Goal: Task Accomplishment & Management: Use online tool/utility

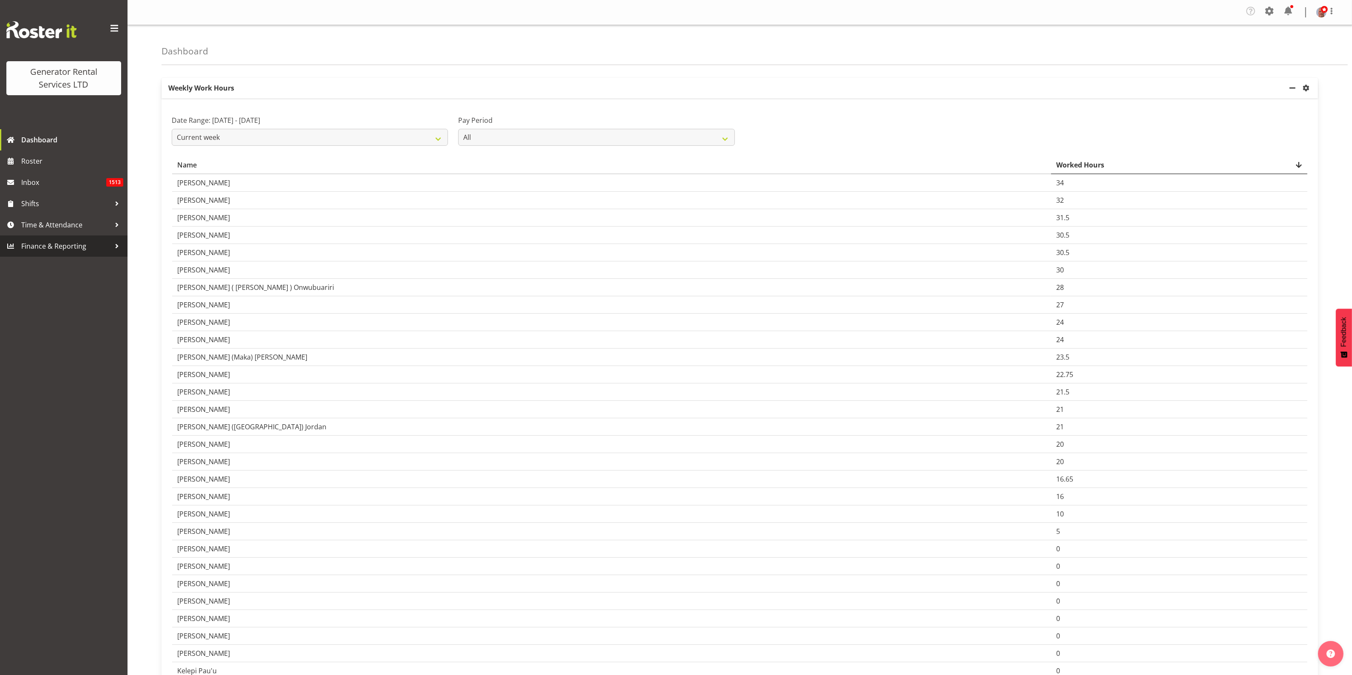
click at [41, 240] on span "Finance & Reporting" at bounding box center [65, 246] width 89 height 13
click at [23, 293] on link "Reports" at bounding box center [63, 286] width 123 height 21
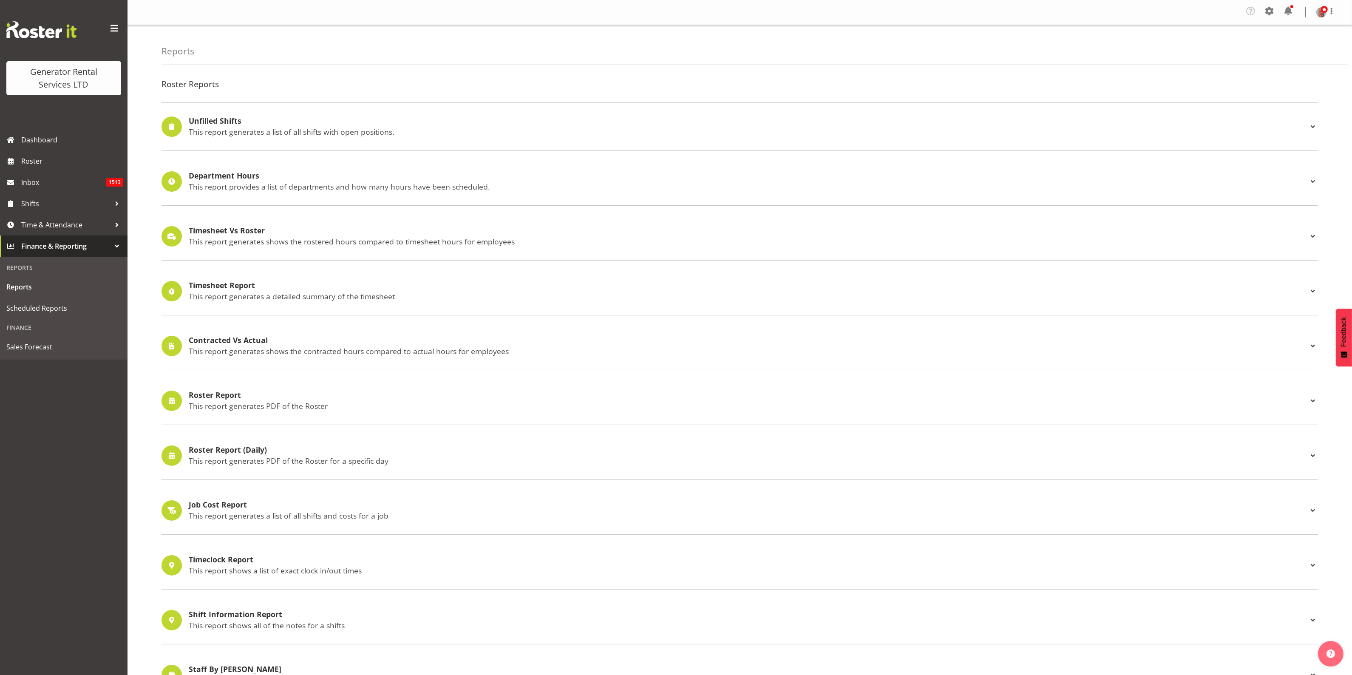
click at [207, 292] on p "This report generates a detailed summary of the timesheet" at bounding box center [748, 296] width 1119 height 9
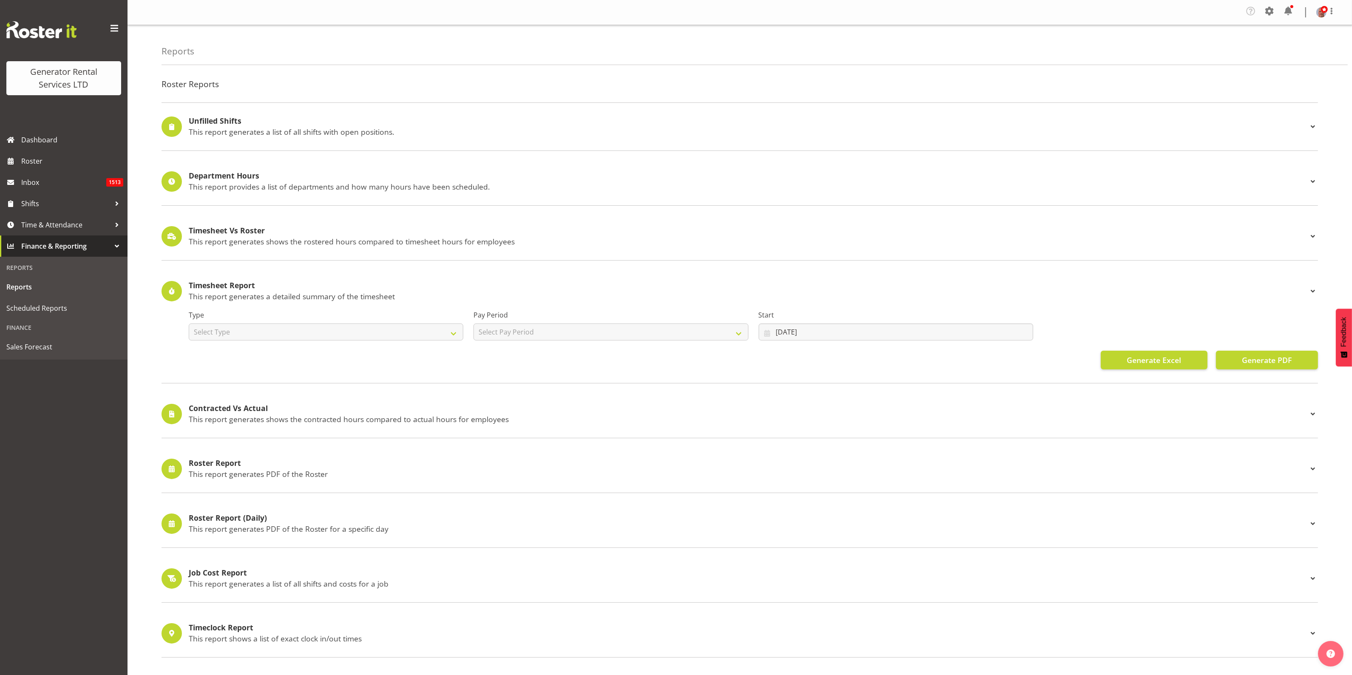
click at [213, 291] on div "Timesheet Report This report generates a detailed summary of the timesheet" at bounding box center [748, 291] width 1119 height 20
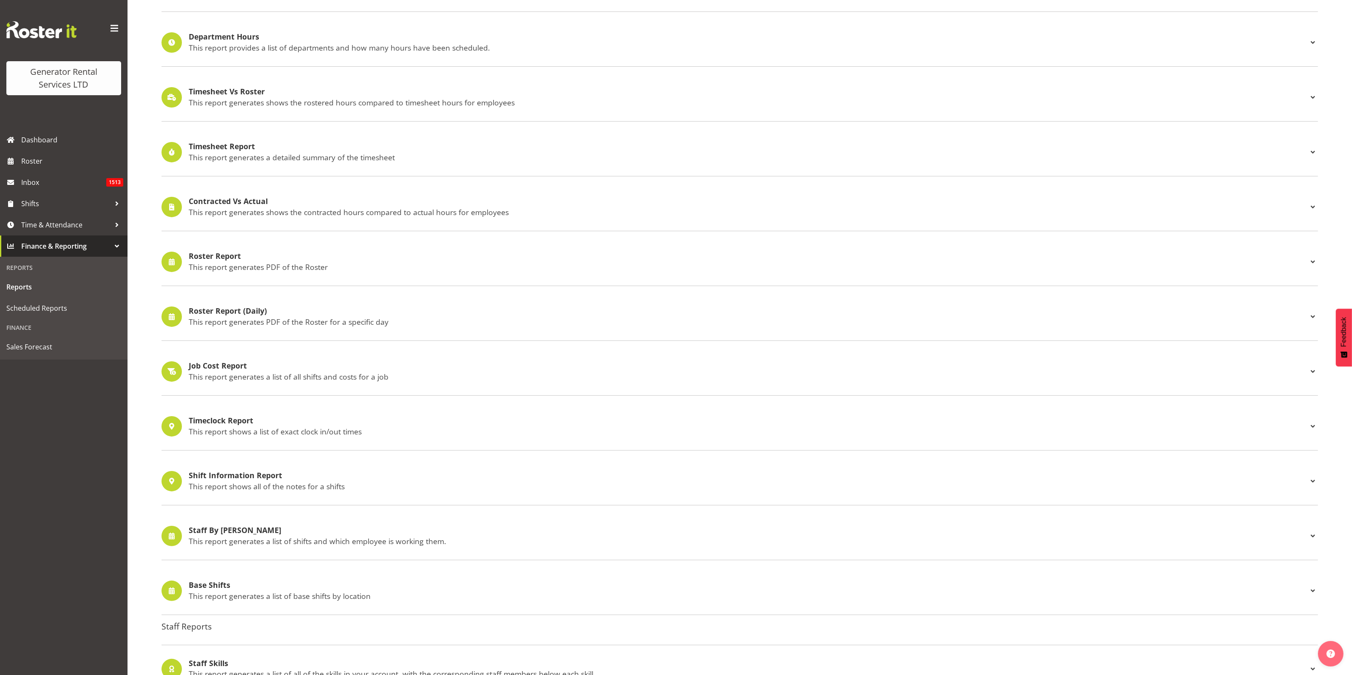
scroll to position [139, 0]
click at [235, 153] on div "Timesheet Report This report generates a detailed summary of the timesheet" at bounding box center [748, 153] width 1119 height 20
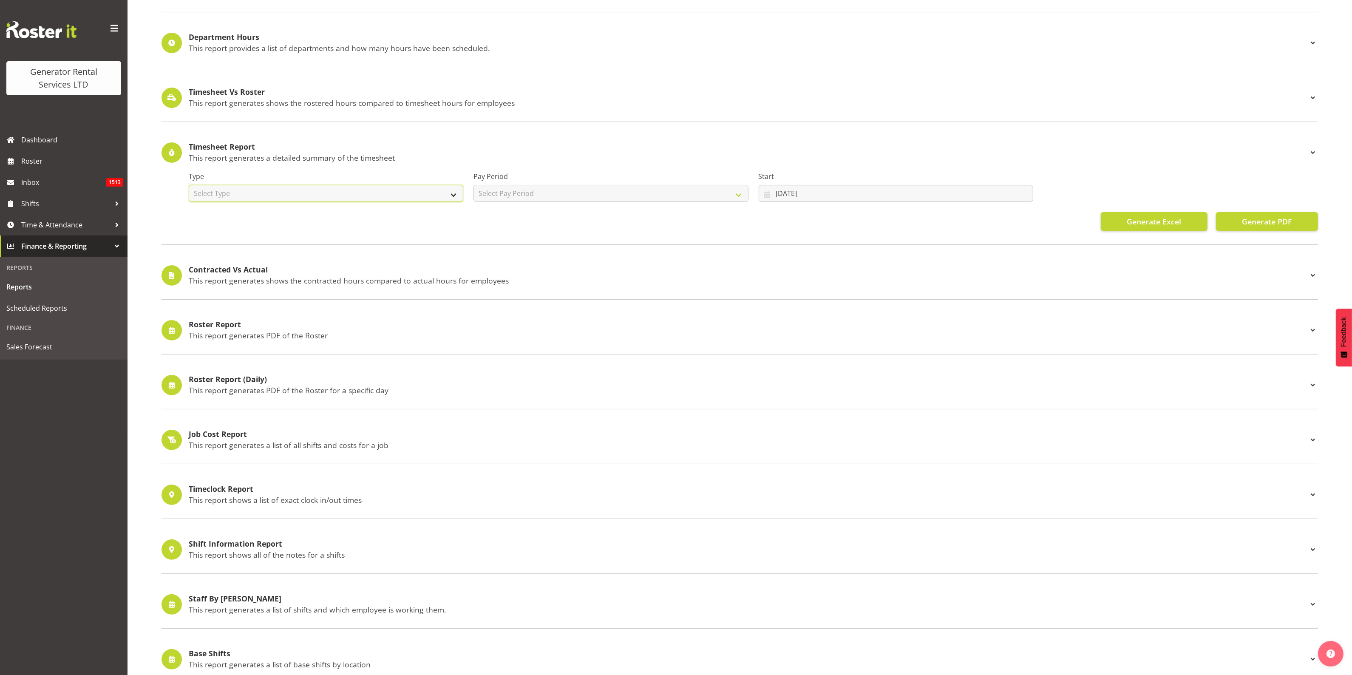
click at [287, 196] on select "Select Type Summary Detailed" at bounding box center [326, 193] width 275 height 17
select select "detailed"
click at [189, 185] on select "Select Type Summary Detailed" at bounding box center [326, 193] width 275 height 17
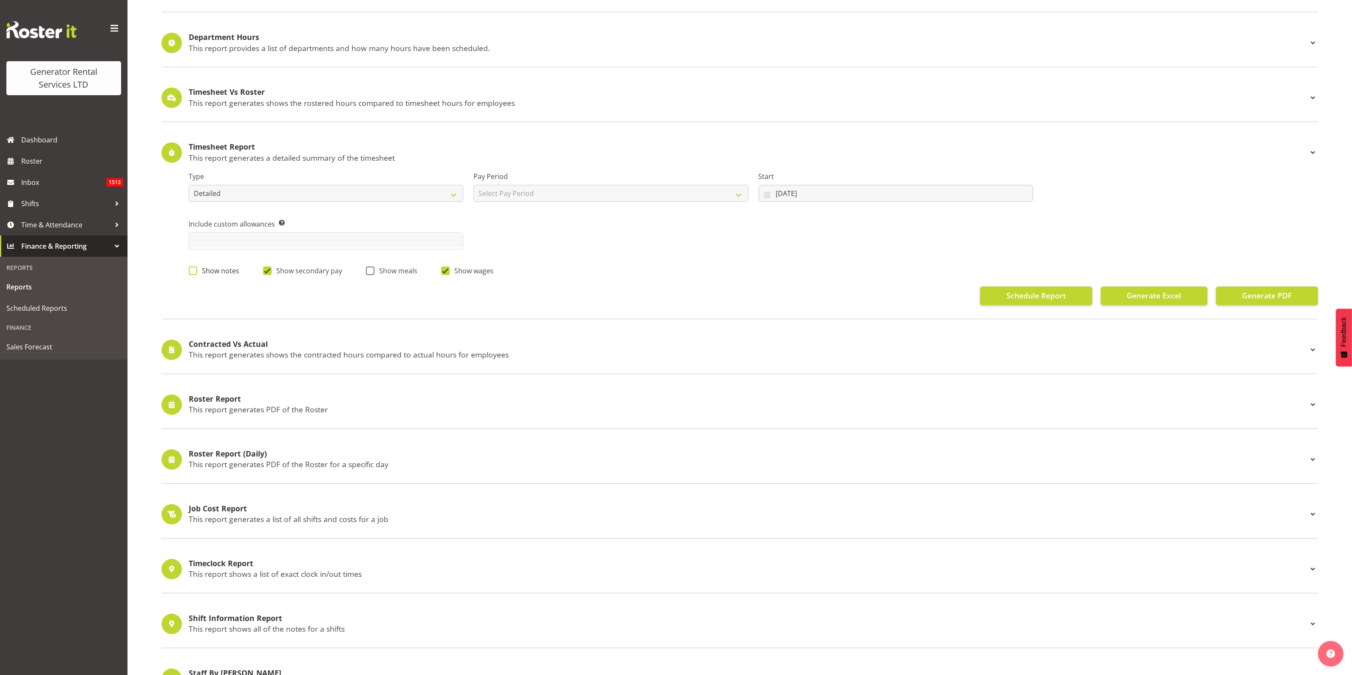
click at [193, 271] on span at bounding box center [193, 270] width 9 height 9
click at [193, 271] on input "Show notes" at bounding box center [192, 271] width 6 height 6
checkbox input "true"
click at [544, 190] on select "Select Pay Period GRS LTD GRS VEHICLES" at bounding box center [610, 193] width 275 height 17
select select "4"
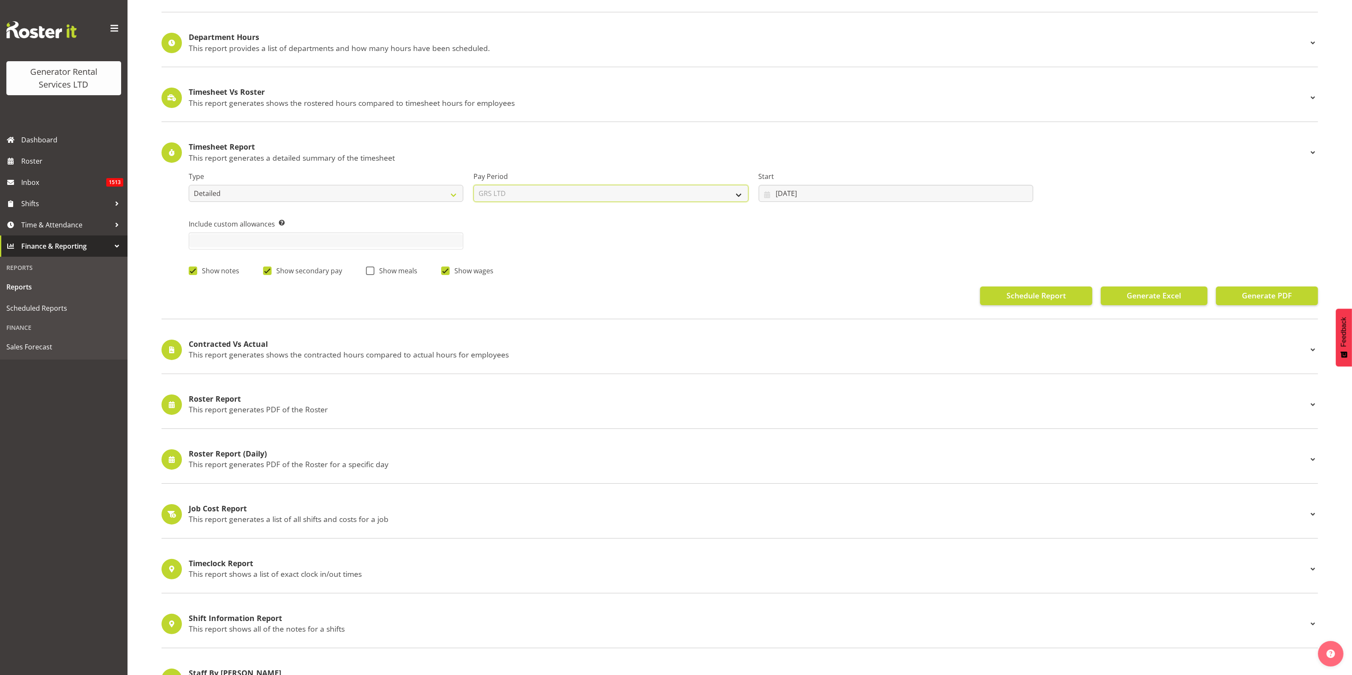
click at [473, 185] on select "Select Pay Period GRS LTD GRS VEHICLES" at bounding box center [610, 193] width 275 height 17
click at [799, 194] on input "[DATE]" at bounding box center [896, 193] width 275 height 17
click at [834, 218] on select "January February March April May June July August September October November De…" at bounding box center [817, 218] width 58 height 17
select select "3"
click at [788, 210] on select "January February March April May June July August September October November De…" at bounding box center [817, 218] width 58 height 17
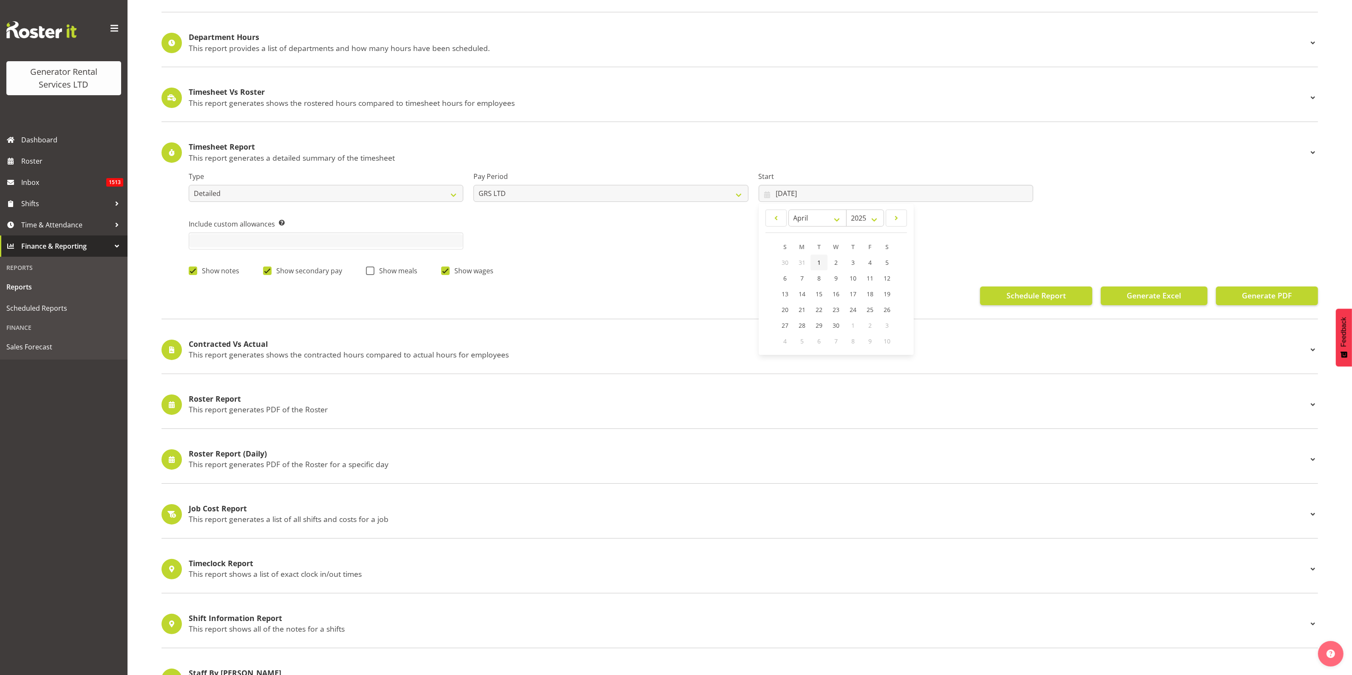
click at [820, 262] on span "1" at bounding box center [818, 262] width 3 height 8
click at [1141, 295] on span "Generate Excel" at bounding box center [1154, 295] width 54 height 11
click at [775, 192] on input "[DATE]" at bounding box center [896, 193] width 275 height 17
click at [836, 277] on span "9" at bounding box center [835, 278] width 3 height 8
click at [1153, 297] on span "Generate Excel" at bounding box center [1154, 295] width 54 height 11
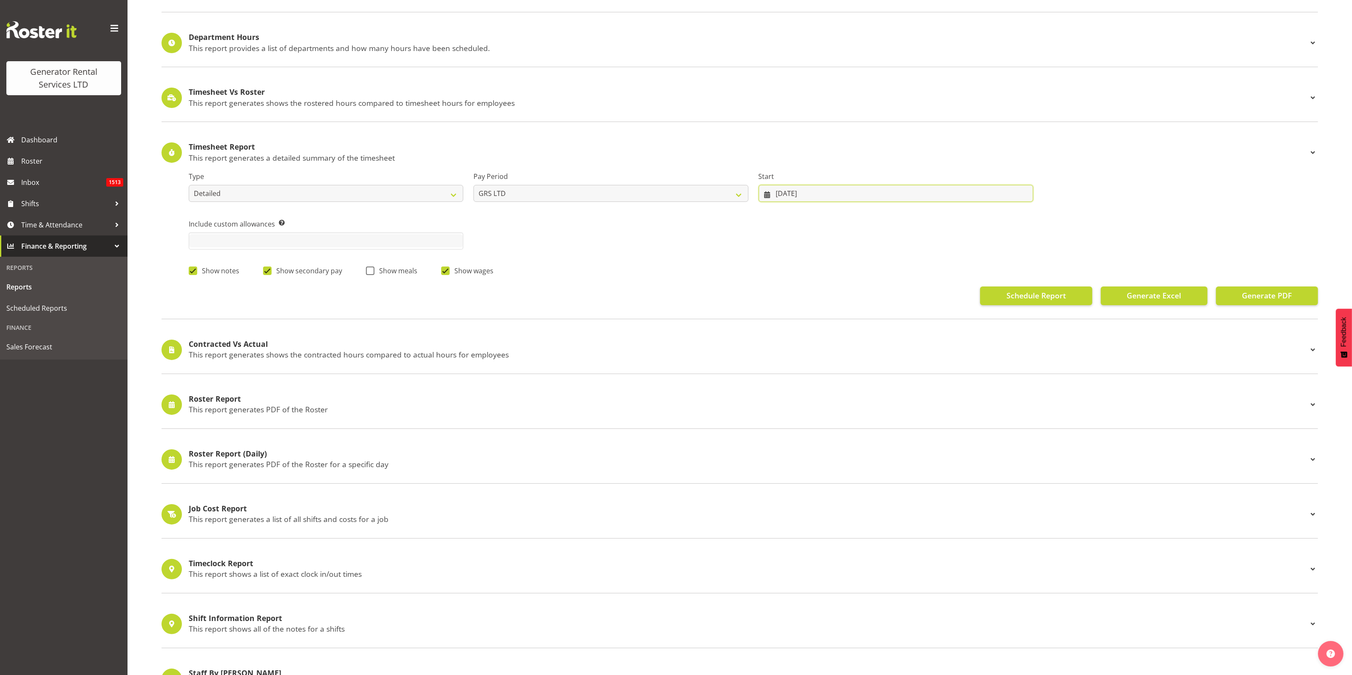
click at [798, 195] on input "[DATE]" at bounding box center [896, 193] width 275 height 17
click at [835, 292] on span "16" at bounding box center [836, 294] width 7 height 8
click at [1151, 298] on span "Generate Excel" at bounding box center [1154, 295] width 54 height 11
click at [833, 192] on input "[DATE]" at bounding box center [896, 193] width 275 height 17
click at [836, 313] on span "23" at bounding box center [836, 310] width 7 height 8
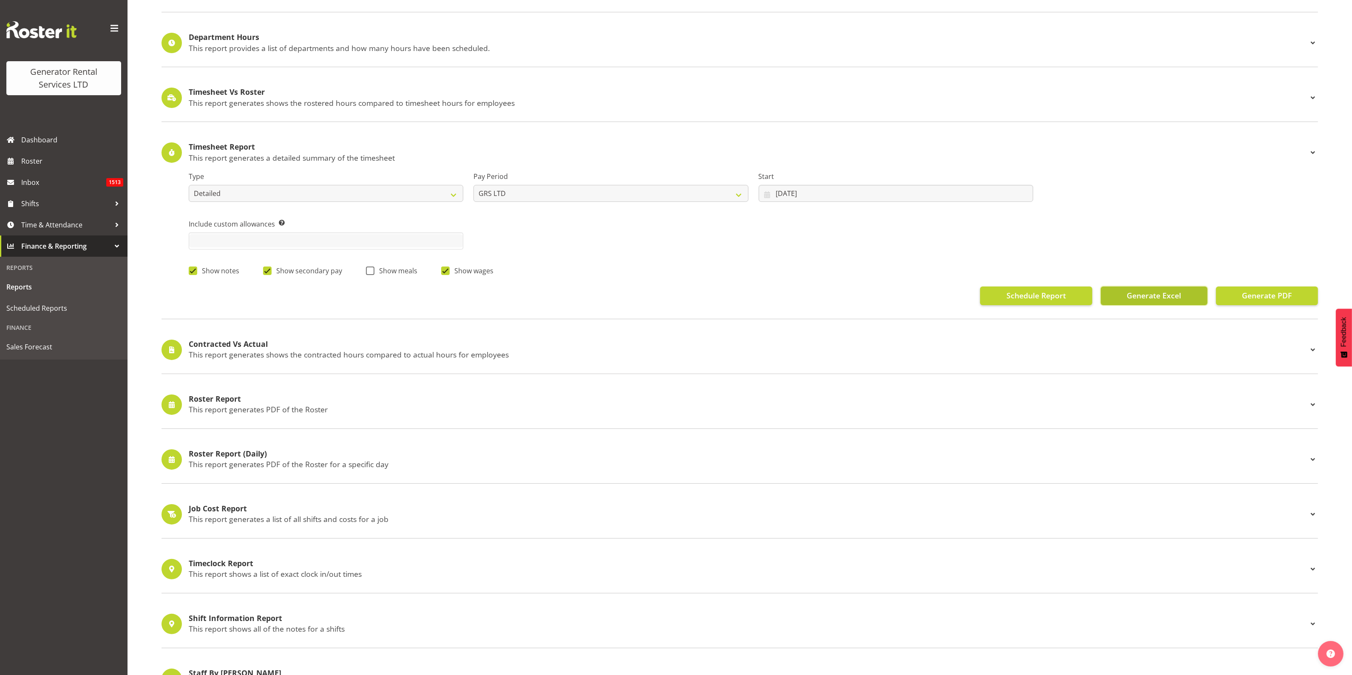
drag, startPoint x: 1142, startPoint y: 290, endPoint x: 1143, endPoint y: 295, distance: 5.0
click at [1142, 290] on button "Generate Excel" at bounding box center [1154, 295] width 107 height 19
click at [787, 190] on input "[DATE]" at bounding box center [896, 193] width 275 height 17
click at [835, 325] on span "30" at bounding box center [836, 325] width 7 height 8
type input "[DATE]"
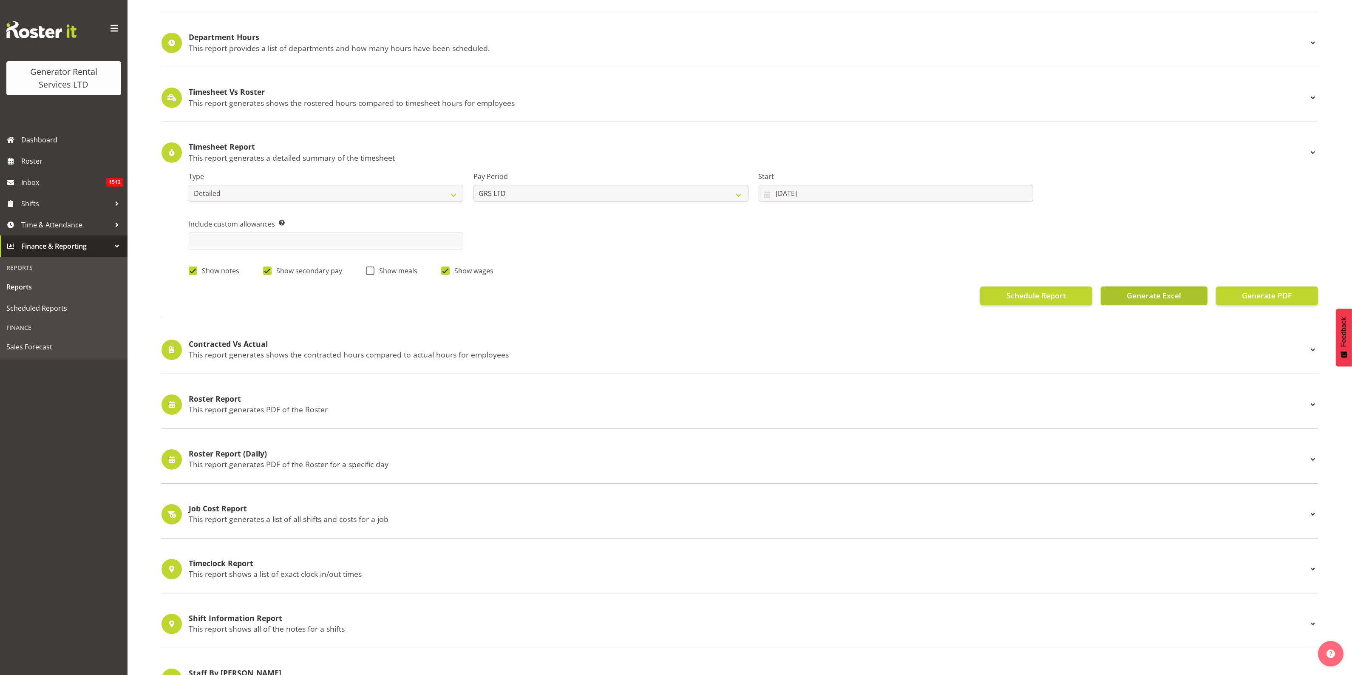
click at [1153, 293] on span "Generate Excel" at bounding box center [1154, 295] width 54 height 11
click at [783, 190] on input "[DATE]" at bounding box center [896, 193] width 275 height 17
click at [836, 217] on select "January February March April May June July August September October November De…" at bounding box center [817, 218] width 58 height 17
select select "4"
click at [788, 210] on select "January February March April May June July August September October November De…" at bounding box center [817, 218] width 58 height 17
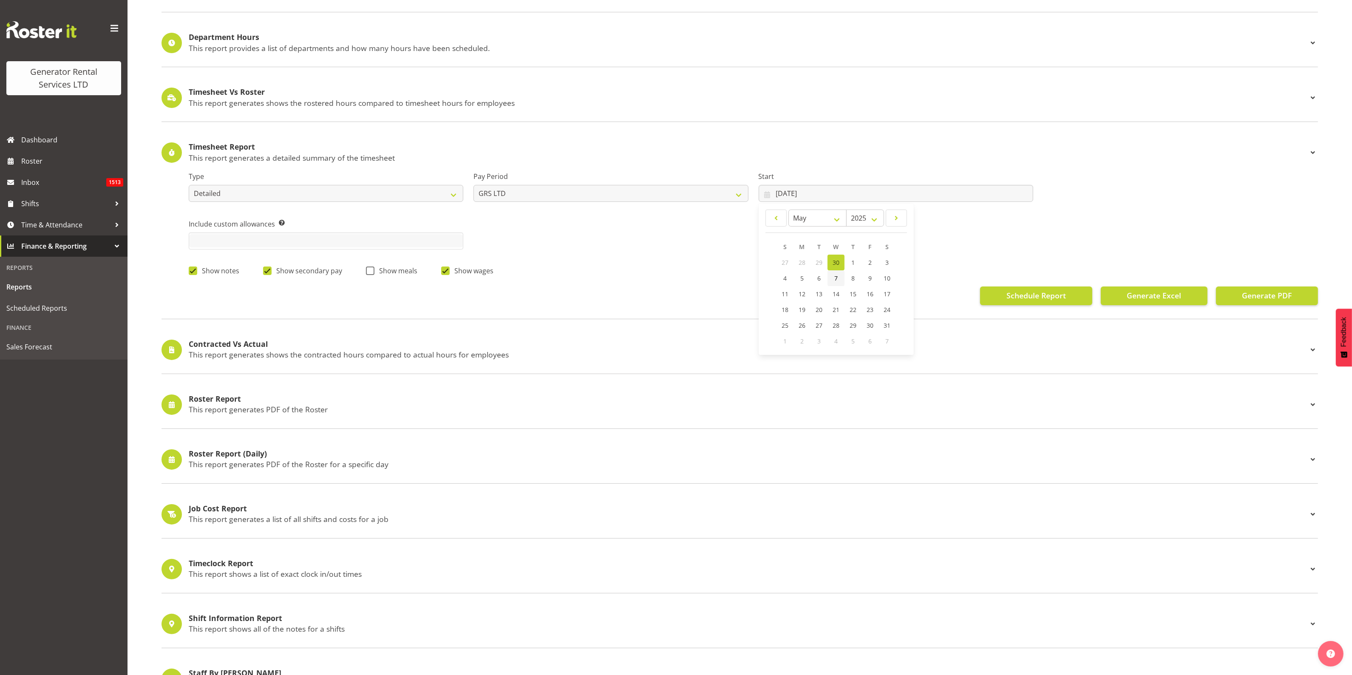
click at [838, 277] on span "7" at bounding box center [835, 278] width 3 height 8
click at [1146, 298] on span "Generate Excel" at bounding box center [1154, 295] width 54 height 11
click at [841, 191] on input "[DATE]" at bounding box center [896, 193] width 275 height 17
click at [837, 296] on span "14" at bounding box center [836, 294] width 7 height 8
click at [1146, 293] on span "Generate Excel" at bounding box center [1154, 295] width 54 height 11
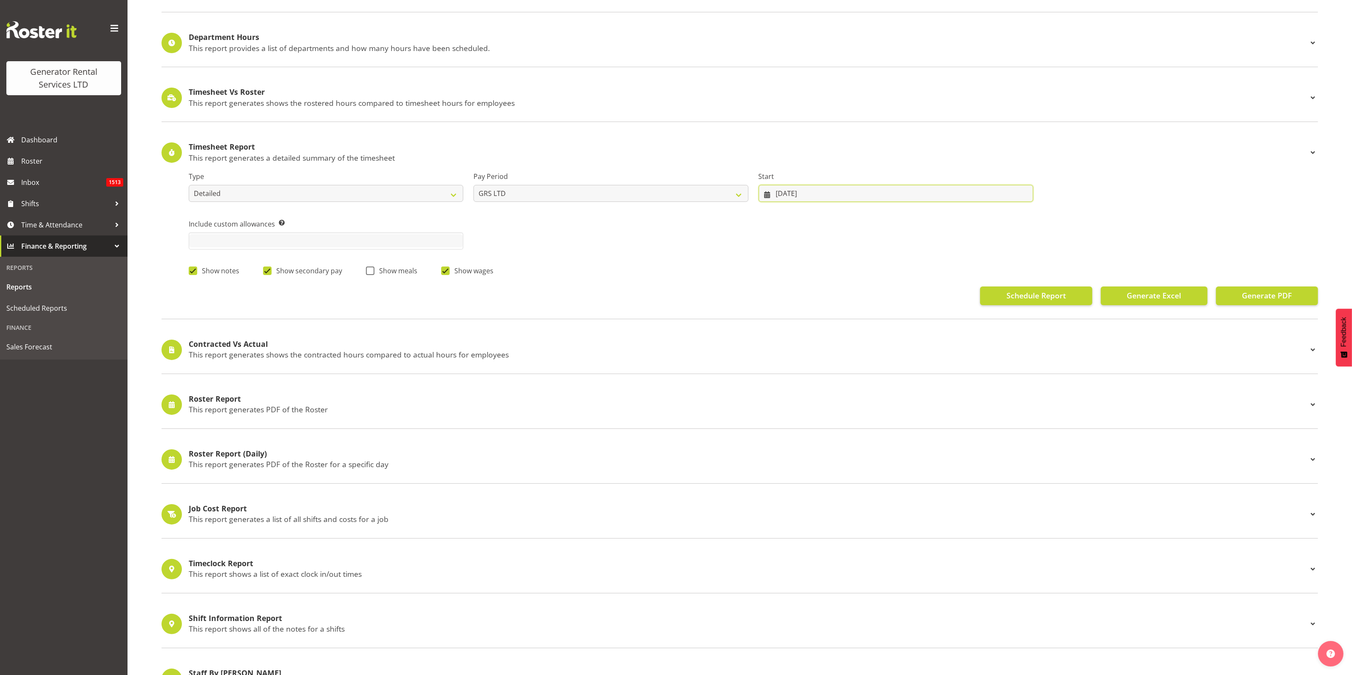
click at [827, 194] on input "[DATE]" at bounding box center [896, 193] width 275 height 17
click at [834, 312] on span "21" at bounding box center [836, 310] width 7 height 8
click at [1146, 297] on span "Generate Excel" at bounding box center [1154, 295] width 54 height 11
click at [804, 196] on input "[DATE]" at bounding box center [896, 193] width 275 height 17
click at [836, 326] on span "28" at bounding box center [836, 325] width 7 height 8
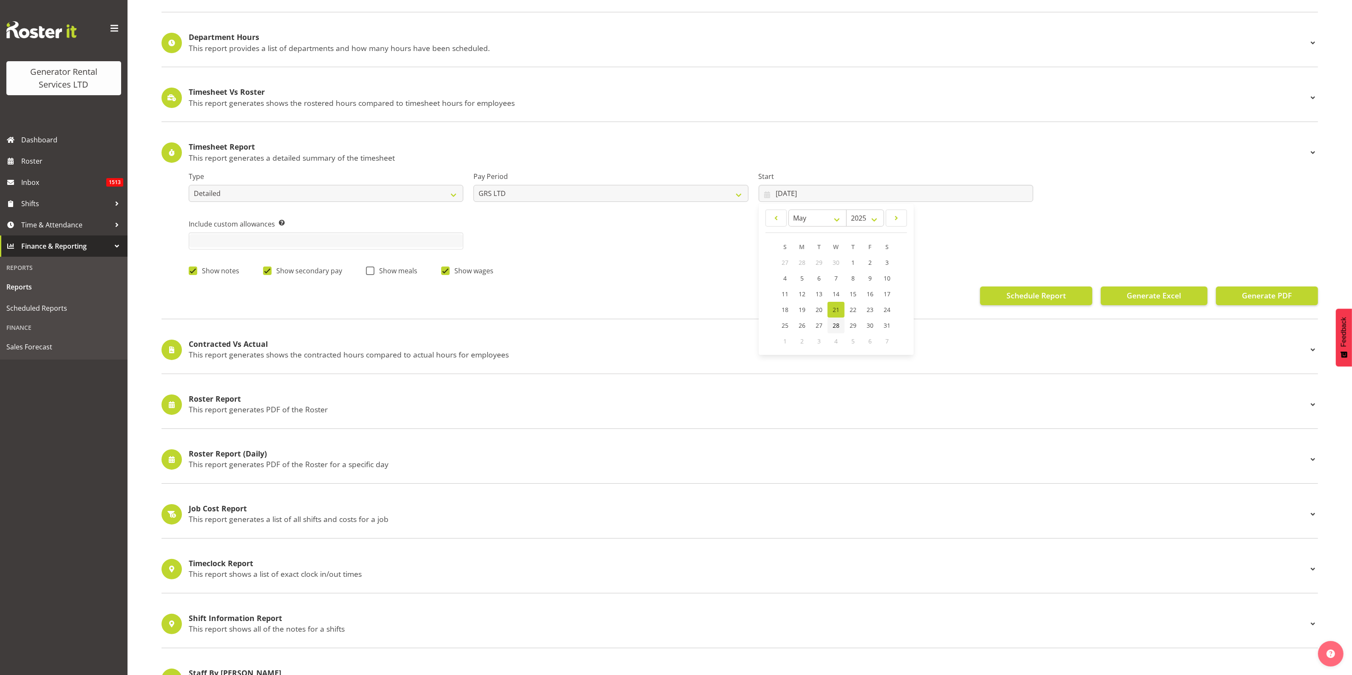
type input "[DATE]"
click at [1145, 295] on span "Generate Excel" at bounding box center [1154, 295] width 54 height 11
click at [846, 192] on input "[DATE]" at bounding box center [896, 193] width 275 height 17
click at [837, 221] on select "January February March April May June July August September October November De…" at bounding box center [817, 218] width 58 height 17
select select "5"
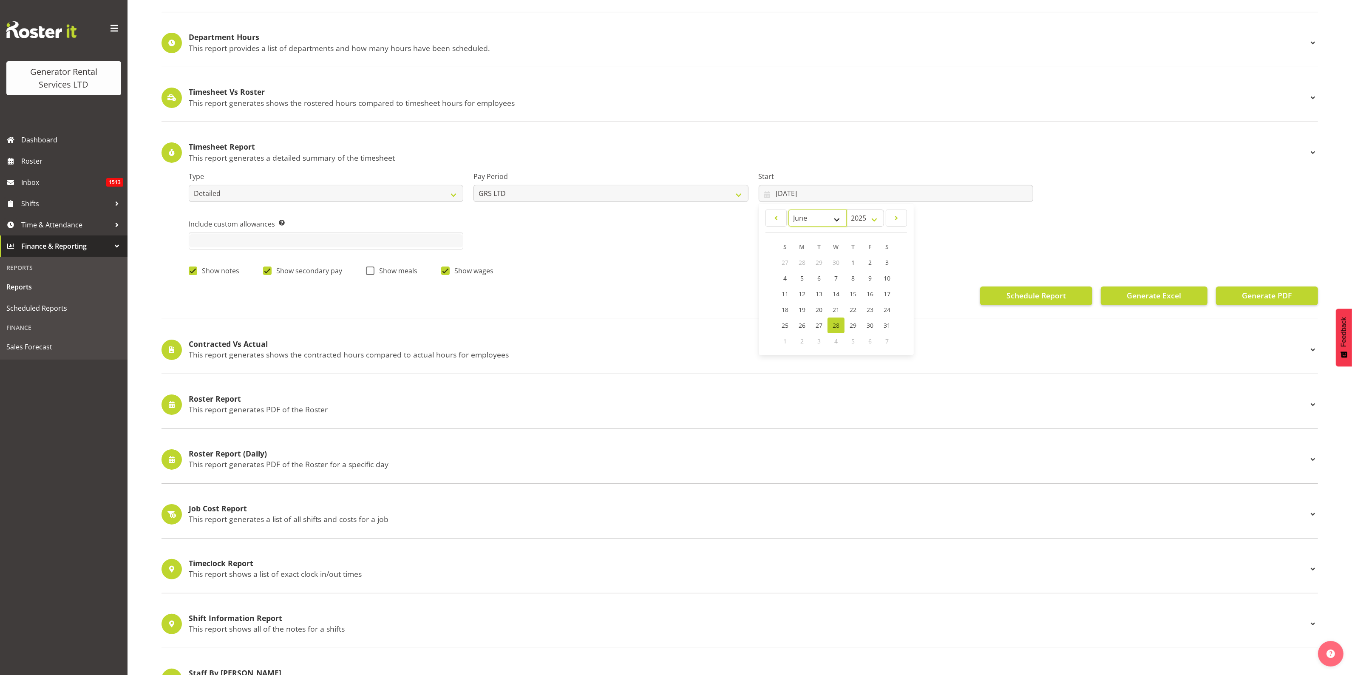
click at [788, 210] on select "January February March April May June July August September October November De…" at bounding box center [817, 218] width 58 height 17
click at [835, 262] on span "4" at bounding box center [835, 262] width 3 height 8
click at [1151, 296] on span "Generate Excel" at bounding box center [1154, 295] width 54 height 11
click at [858, 193] on input "[DATE]" at bounding box center [896, 193] width 275 height 17
click at [836, 276] on span "11" at bounding box center [836, 278] width 7 height 8
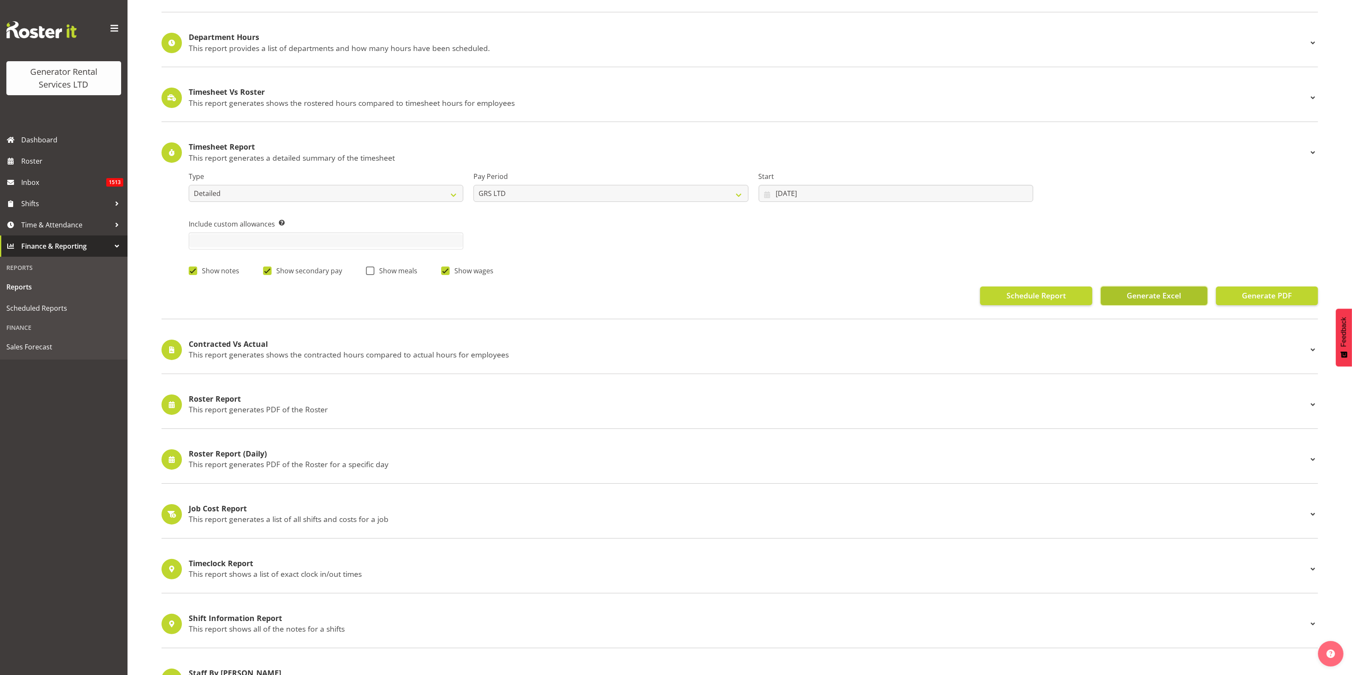
click at [1151, 298] on span "Generate Excel" at bounding box center [1154, 295] width 54 height 11
click at [1157, 295] on span "Generate Excel" at bounding box center [1154, 295] width 54 height 11
click at [847, 193] on input "[DATE]" at bounding box center [896, 193] width 275 height 17
click at [835, 294] on span "18" at bounding box center [836, 294] width 7 height 8
click at [1155, 298] on span "Generate Excel" at bounding box center [1154, 295] width 54 height 11
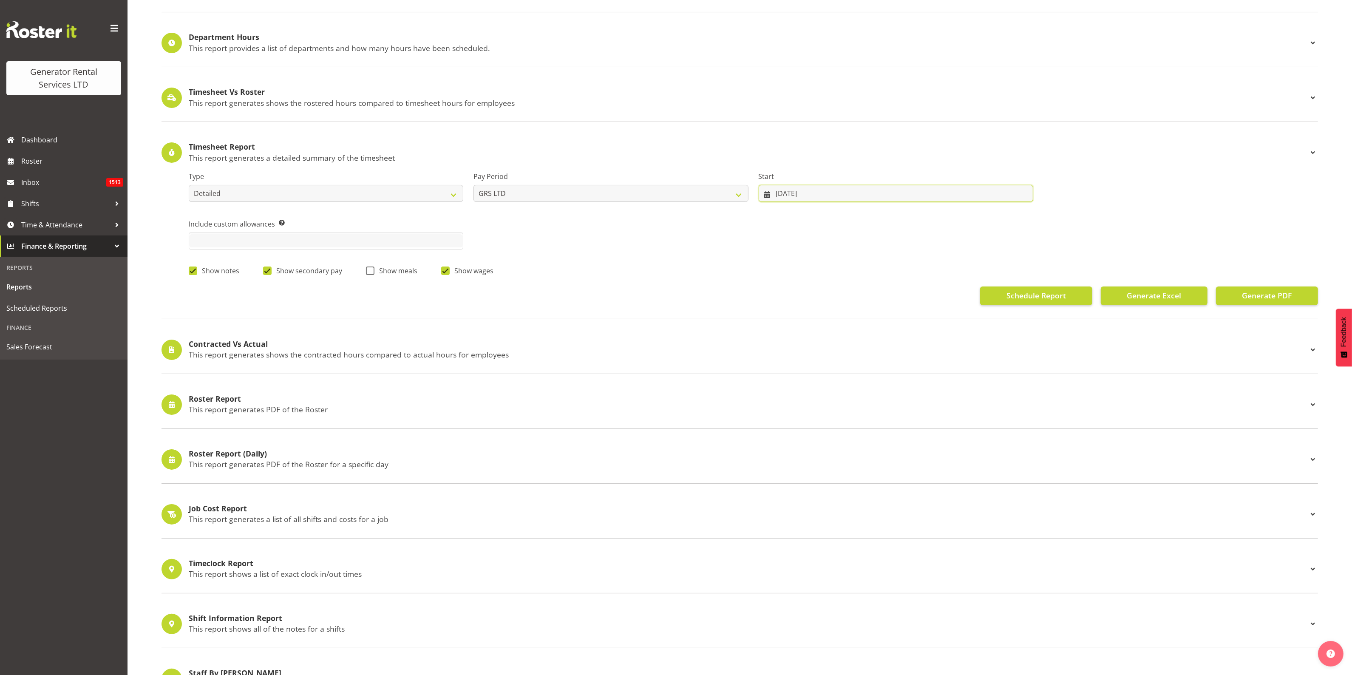
click at [802, 196] on input "[DATE]" at bounding box center [896, 193] width 275 height 17
click at [836, 311] on span "25" at bounding box center [836, 310] width 7 height 8
type input "[DATE]"
click at [1155, 295] on span "Generate Excel" at bounding box center [1154, 295] width 54 height 11
click at [794, 195] on input "[DATE]" at bounding box center [896, 193] width 275 height 17
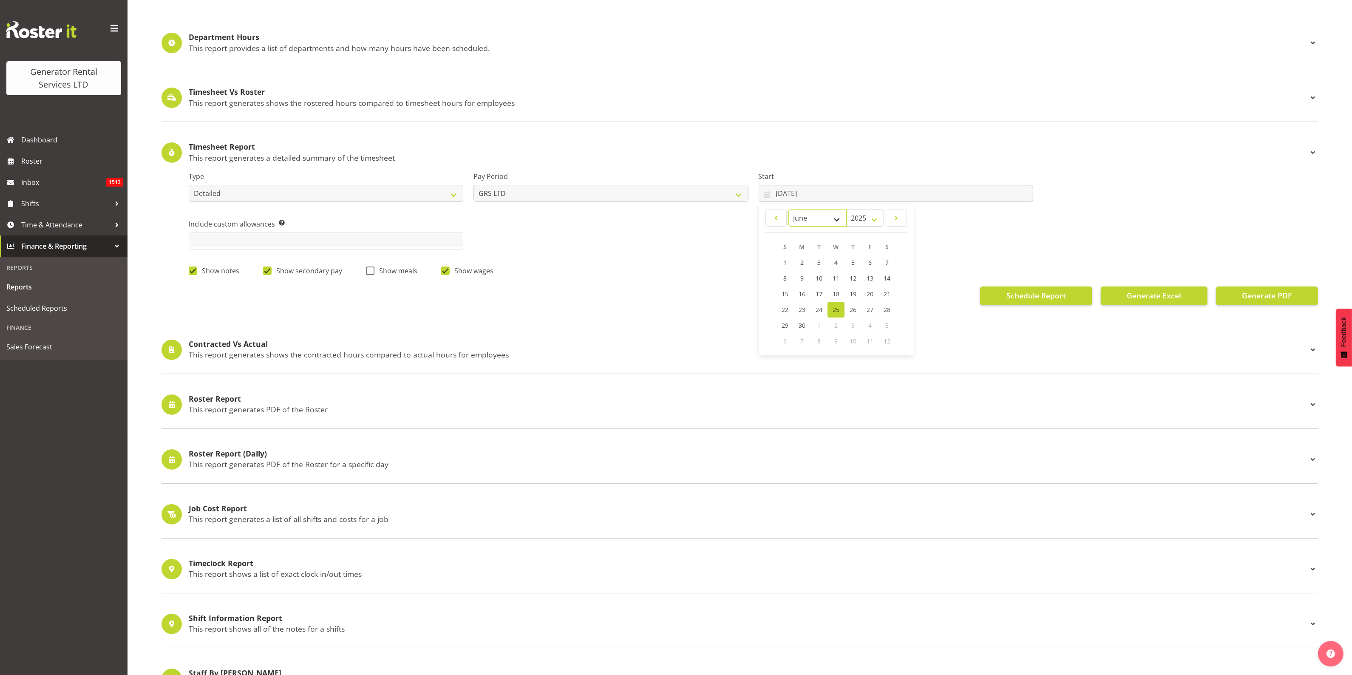
click at [835, 218] on select "January February March April May June July August September October November De…" at bounding box center [817, 218] width 58 height 17
select select "6"
click at [788, 210] on select "January February March April May June July August September October November De…" at bounding box center [817, 218] width 58 height 17
click at [834, 261] on link "2" at bounding box center [836, 263] width 17 height 16
click at [1152, 297] on span "Generate Excel" at bounding box center [1154, 295] width 54 height 11
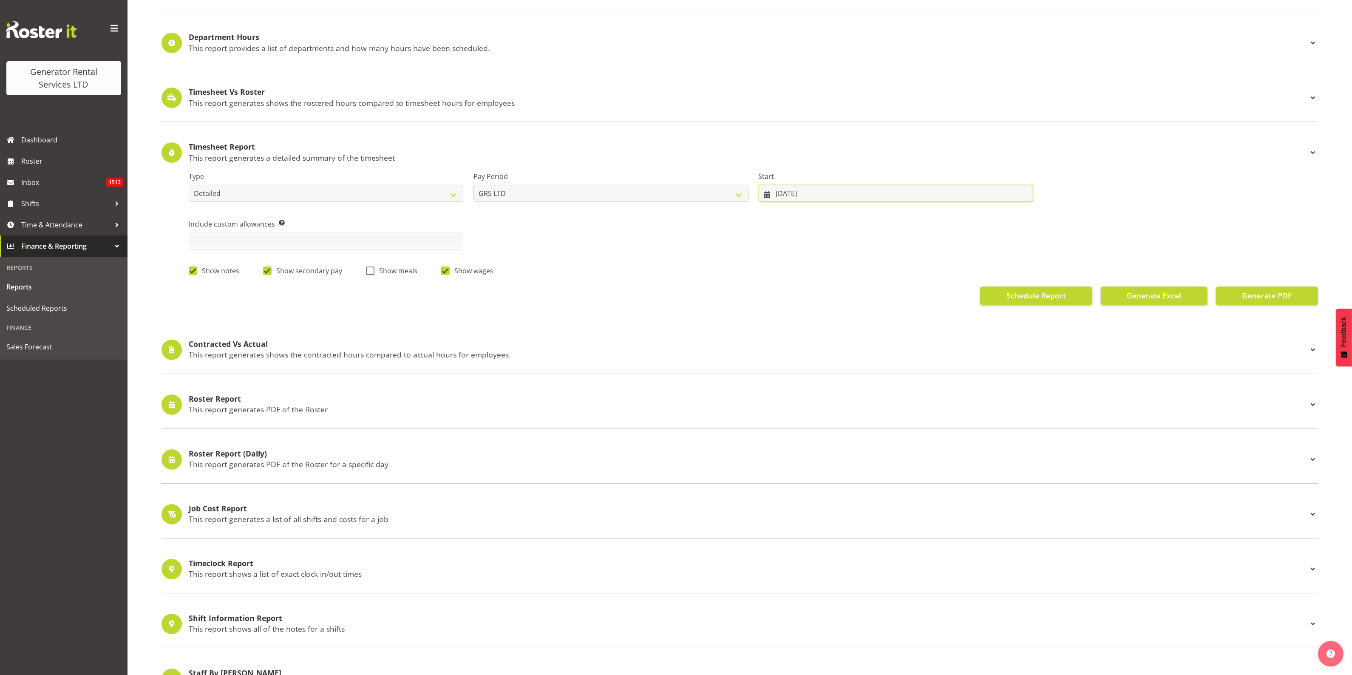
click at [819, 192] on input "[DATE]" at bounding box center [896, 193] width 275 height 17
click at [836, 275] on span "9" at bounding box center [835, 278] width 3 height 8
click at [1140, 298] on span "Generate Excel" at bounding box center [1154, 295] width 54 height 11
click at [906, 191] on input "[DATE]" at bounding box center [896, 193] width 275 height 17
click at [836, 296] on span "16" at bounding box center [836, 294] width 7 height 8
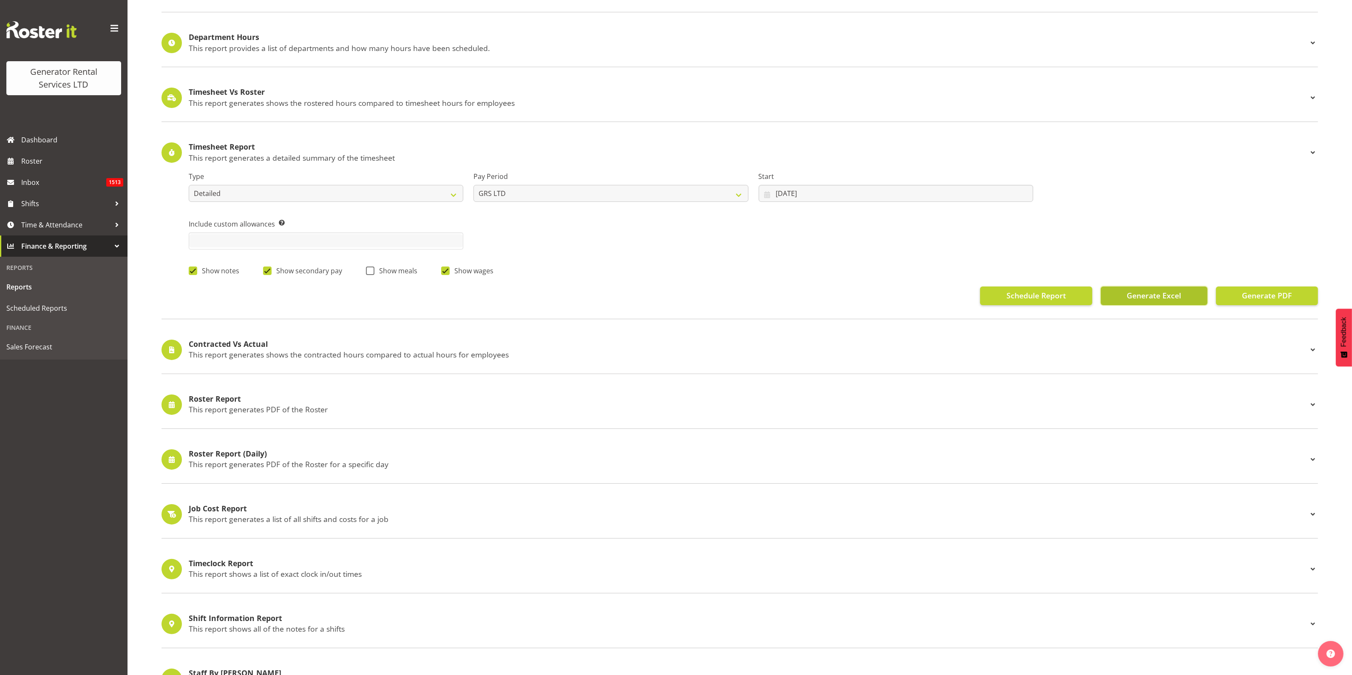
click at [1140, 298] on span "Generate Excel" at bounding box center [1154, 295] width 54 height 11
click at [805, 190] on input "[DATE]" at bounding box center [896, 193] width 275 height 17
click at [833, 311] on span "23" at bounding box center [836, 310] width 7 height 8
click at [1150, 294] on span "Generate Excel" at bounding box center [1154, 295] width 54 height 11
click at [883, 195] on input "[DATE]" at bounding box center [896, 193] width 275 height 17
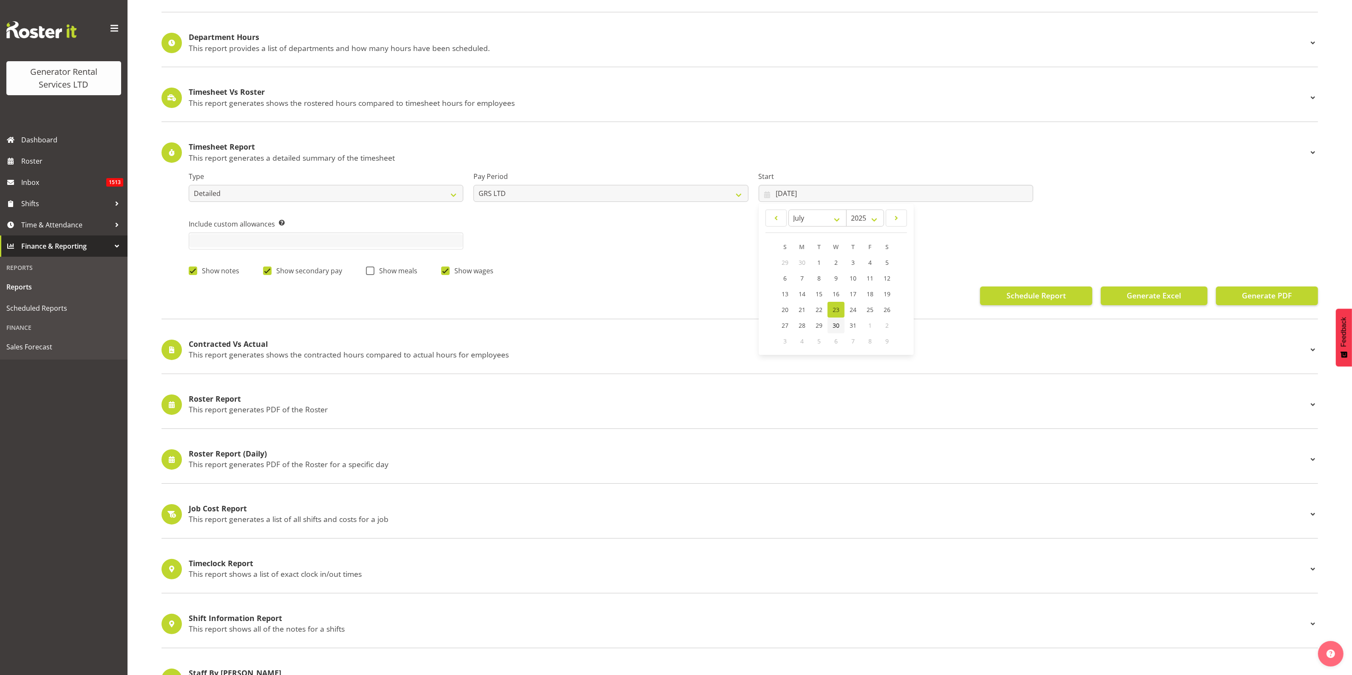
click at [834, 326] on span "30" at bounding box center [836, 325] width 7 height 8
type input "[DATE]"
click at [1144, 299] on span "Generate Excel" at bounding box center [1154, 295] width 54 height 11
click at [824, 194] on input "[DATE]" at bounding box center [896, 193] width 275 height 17
click at [834, 220] on select "January February March April May June July August September October November De…" at bounding box center [817, 218] width 58 height 17
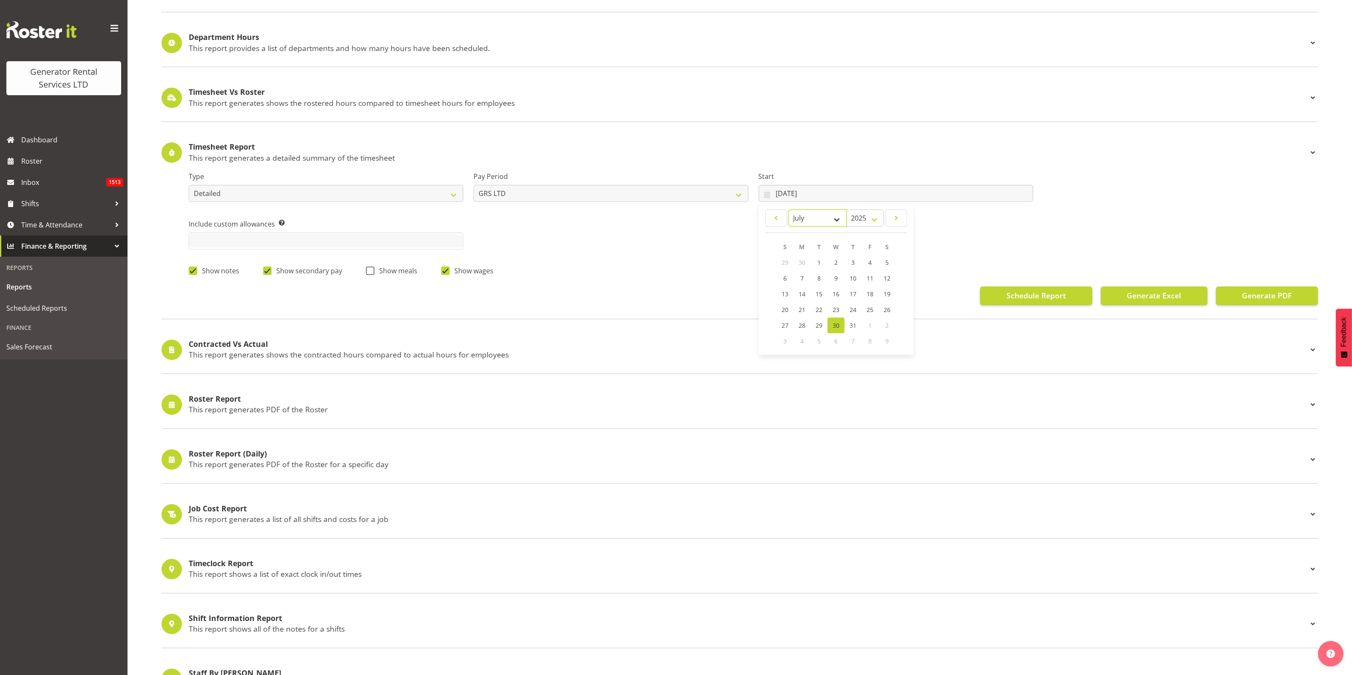
select select "7"
click at [788, 210] on select "January February March April May June July August September October November De…" at bounding box center [817, 218] width 58 height 17
click at [838, 276] on link "6" at bounding box center [835, 278] width 17 height 16
click at [1145, 296] on span "Generate Excel" at bounding box center [1154, 295] width 54 height 11
click at [806, 191] on input "[DATE]" at bounding box center [896, 193] width 275 height 17
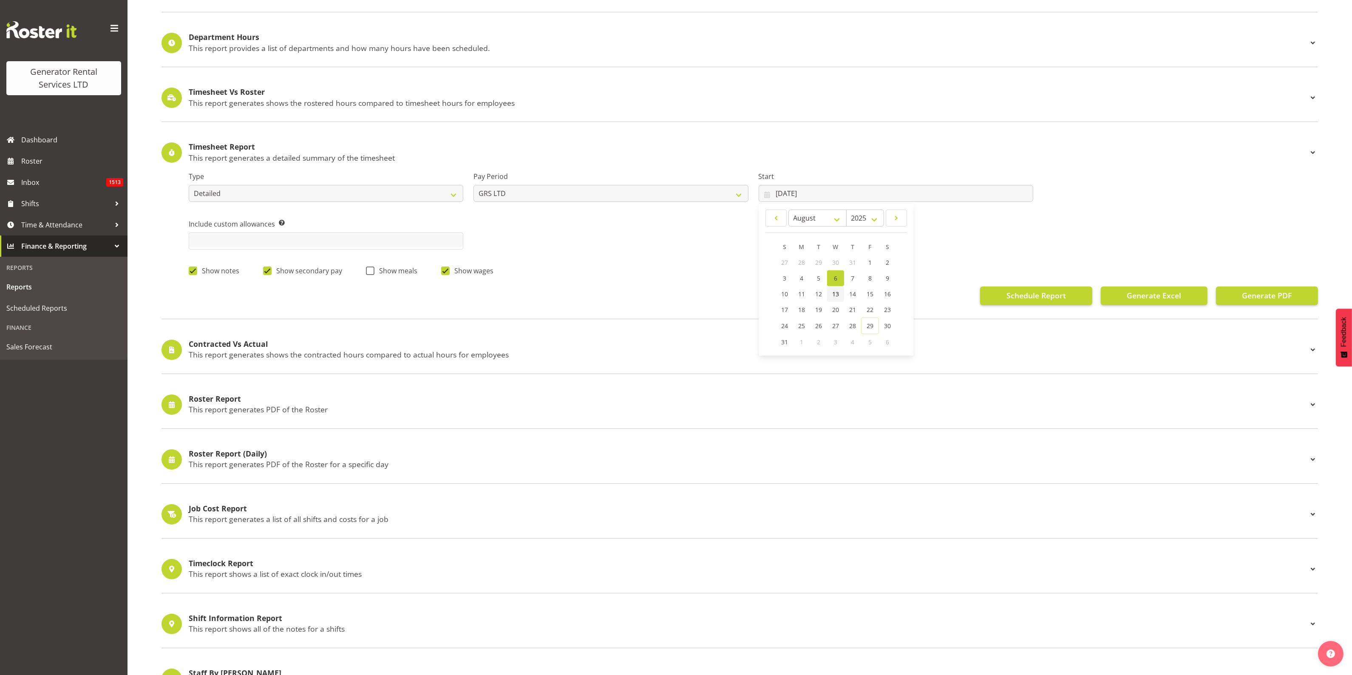
click at [838, 296] on span "13" at bounding box center [835, 294] width 7 height 8
click at [1148, 301] on span "Generate Excel" at bounding box center [1154, 295] width 54 height 11
click at [825, 191] on input "[DATE]" at bounding box center [896, 193] width 275 height 17
click at [830, 311] on link "20" at bounding box center [835, 310] width 17 height 16
type input "[DATE]"
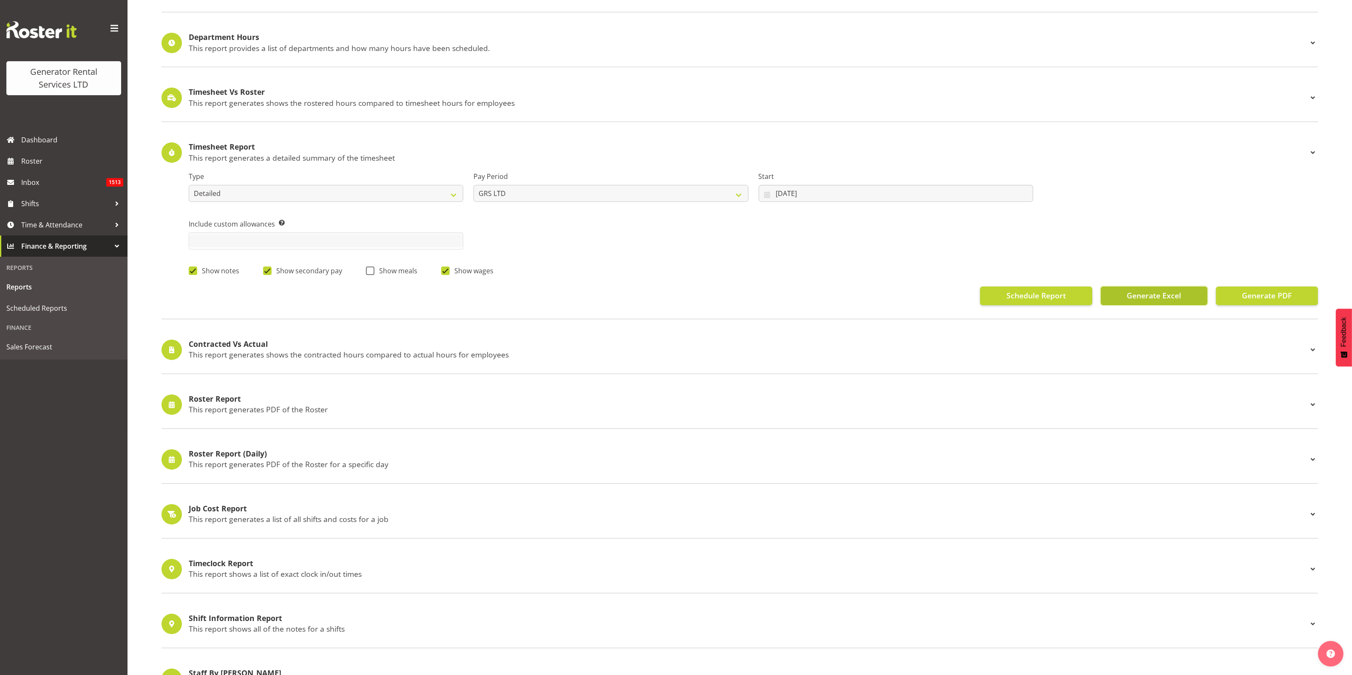
click at [1144, 296] on span "Generate Excel" at bounding box center [1154, 295] width 54 height 11
